Goal: Find contact information: Find contact information

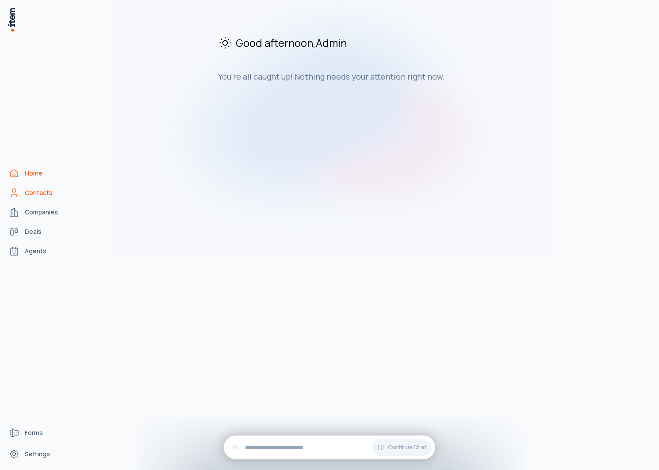
click at [29, 197] on link "Contacts" at bounding box center [38, 193] width 67 height 18
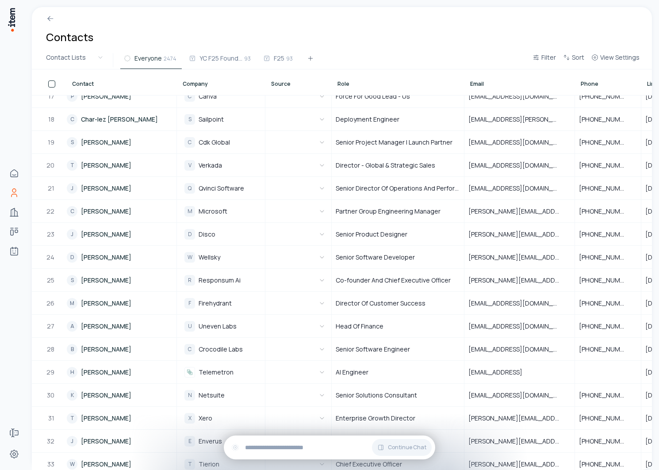
scroll to position [798, 0]
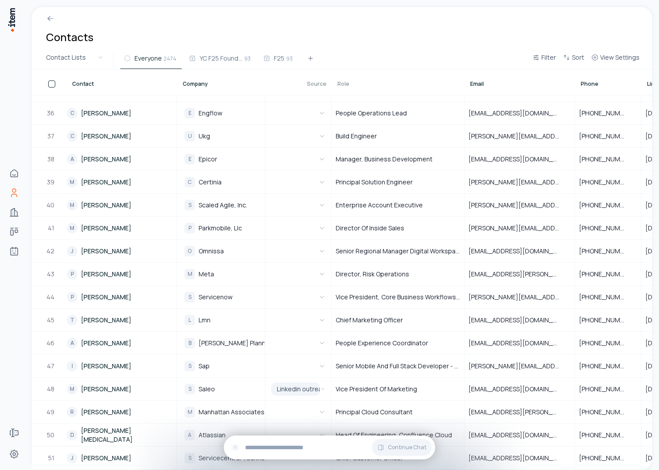
drag, startPoint x: 328, startPoint y: 90, endPoint x: 365, endPoint y: 90, distance: 37.1
click at [365, 90] on div at bounding box center [363, 82] width 11 height 25
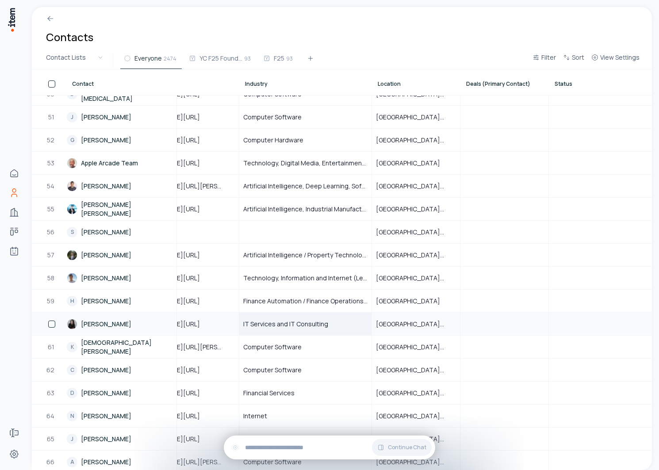
scroll to position [1139, 0]
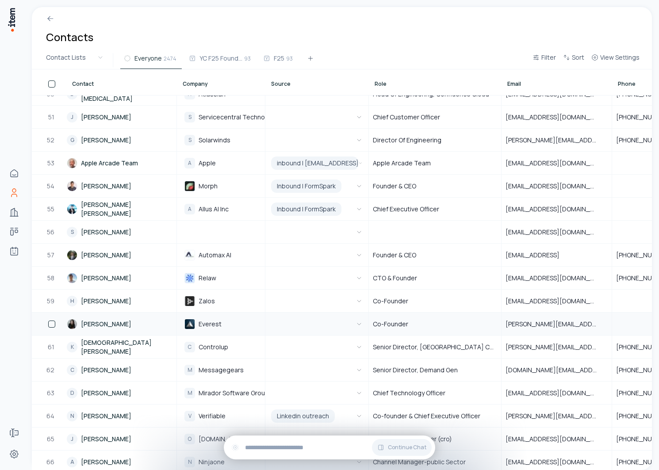
click at [91, 321] on link "[PERSON_NAME]" at bounding box center [121, 324] width 109 height 22
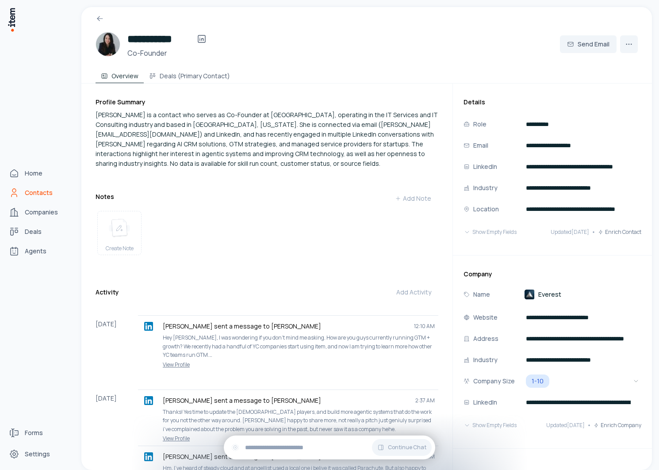
click at [25, 190] on span "Contacts" at bounding box center [39, 192] width 28 height 9
